Goal: Check status: Check status

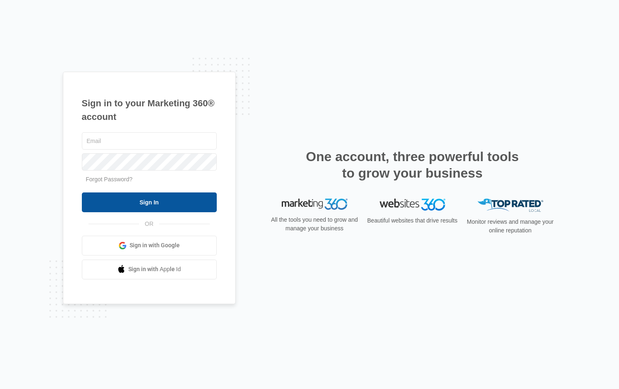
type input "[EMAIL_ADDRESS][DOMAIN_NAME]"
click at [137, 202] on input "Sign In" at bounding box center [149, 202] width 135 height 20
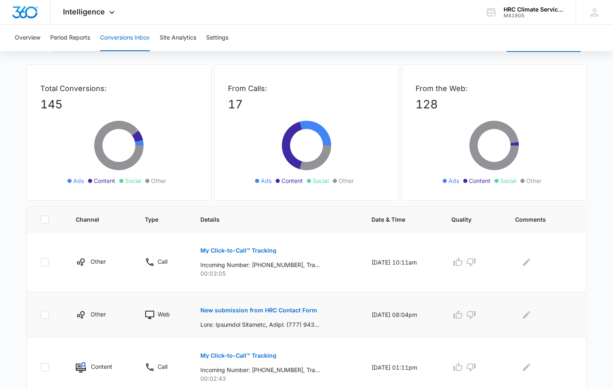
scroll to position [41, 0]
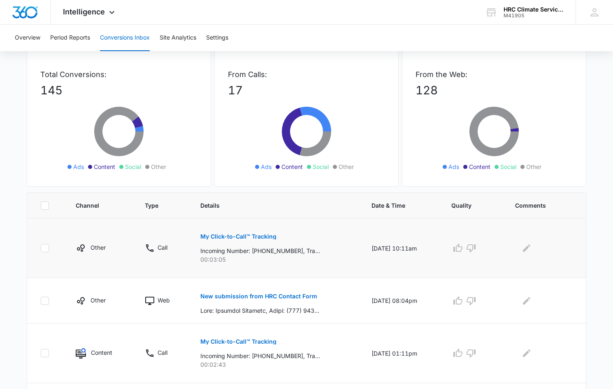
click at [221, 237] on p "My Click-to-Call™ Tracking" at bounding box center [238, 236] width 76 height 6
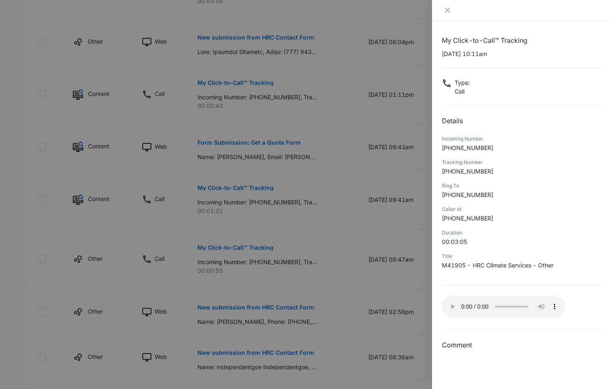
scroll to position [292, 0]
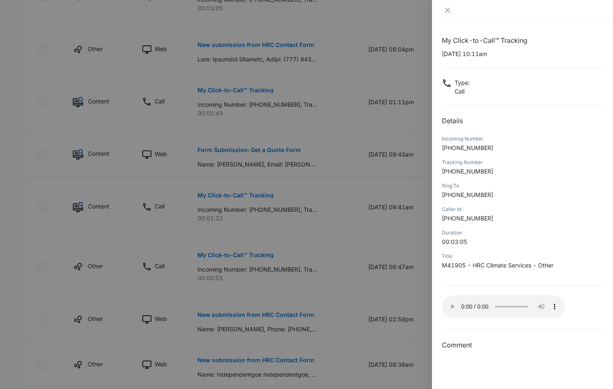
click at [596, 277] on div "My Click-to-Call™ Tracking [DATE] 10:11am Type : Call Details Incoming Number […" at bounding box center [522, 192] width 161 height 314
